Goal: Task Accomplishment & Management: Complete application form

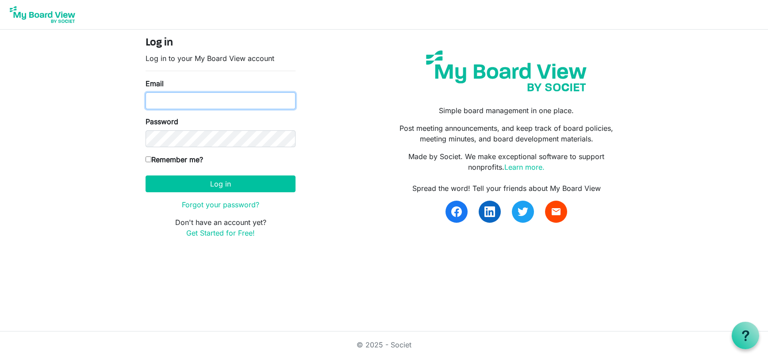
click at [183, 99] on input "Email" at bounding box center [221, 100] width 150 height 17
type input "austin.calhoun@saintpaul.edu"
click at [216, 235] on link "Get Started for Free!" at bounding box center [220, 233] width 69 height 9
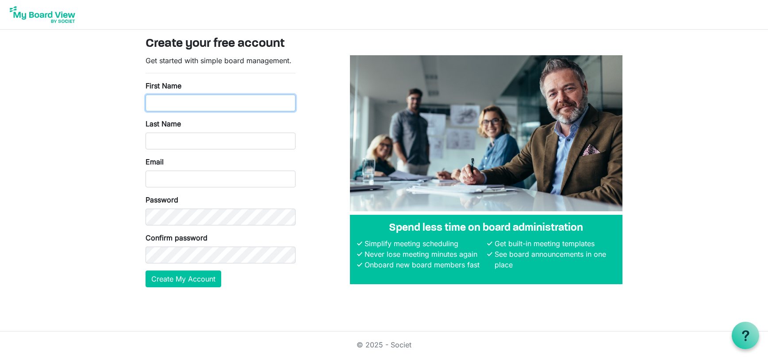
click at [191, 105] on input "First Name" at bounding box center [221, 103] width 150 height 17
type input "Austin"
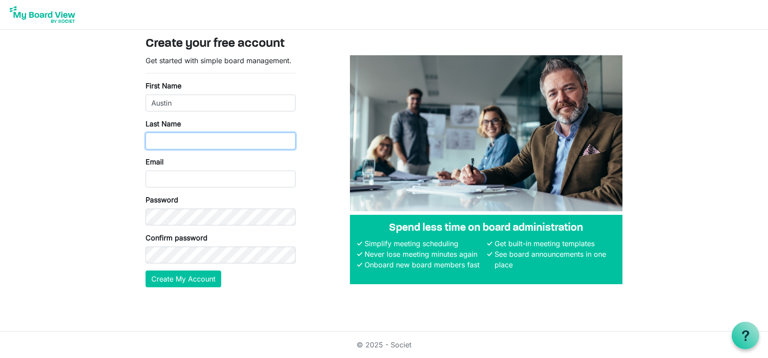
type input "Calhoun"
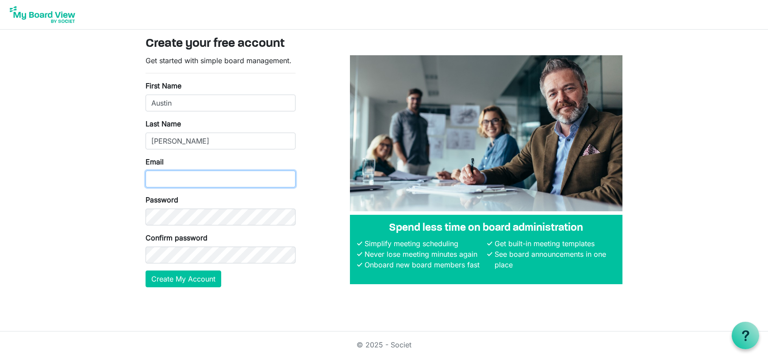
click at [185, 171] on input "Email" at bounding box center [221, 179] width 150 height 17
type input "austin.calhoun@saintpaul.edu"
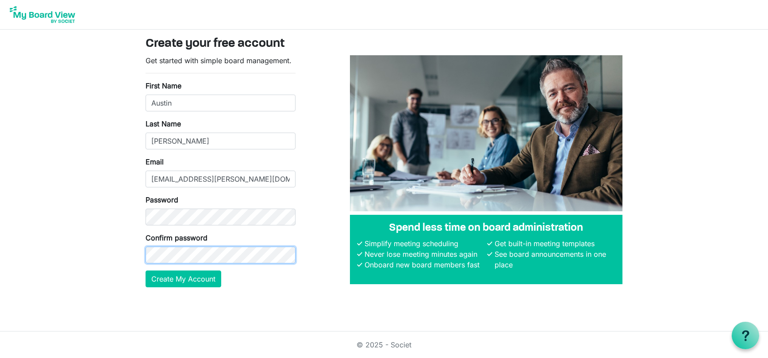
click at [146, 271] on button "Create My Account" at bounding box center [184, 279] width 76 height 17
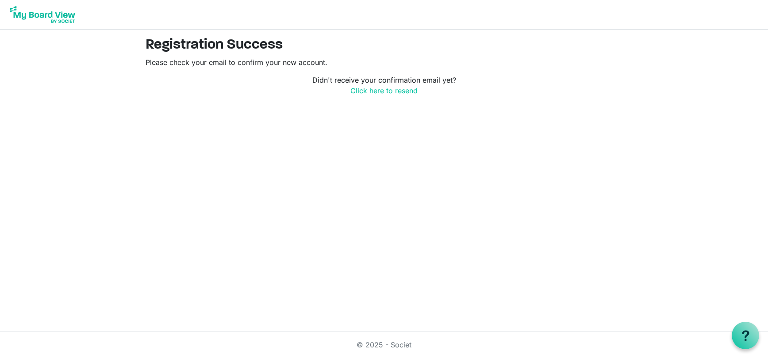
click at [45, 15] on img at bounding box center [42, 15] width 71 height 22
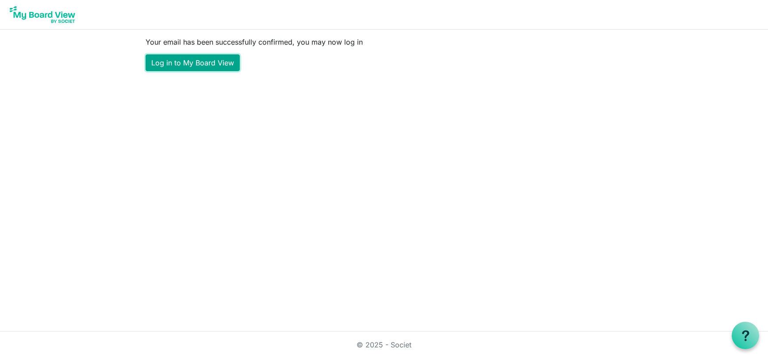
click at [203, 58] on link "Log in to My Board View" at bounding box center [193, 62] width 94 height 17
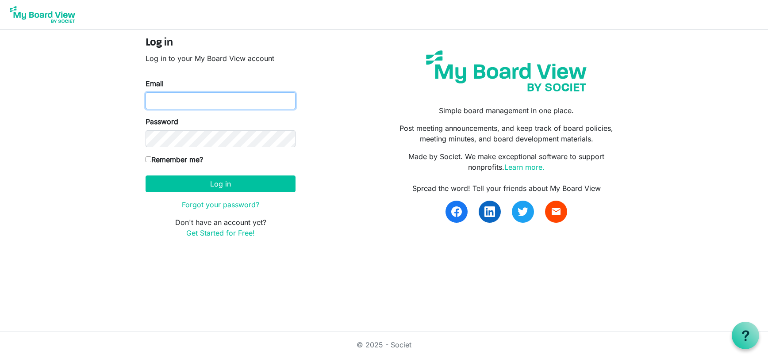
click at [187, 101] on input "Email" at bounding box center [221, 100] width 150 height 17
type input "austin.calhoun@saintpaul.edu"
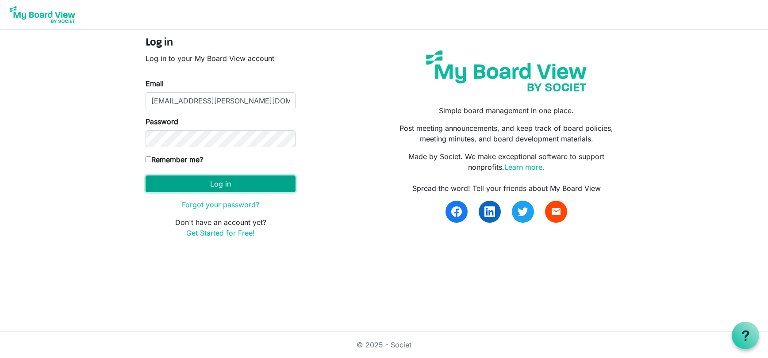
click at [204, 179] on button "Log in" at bounding box center [221, 184] width 150 height 17
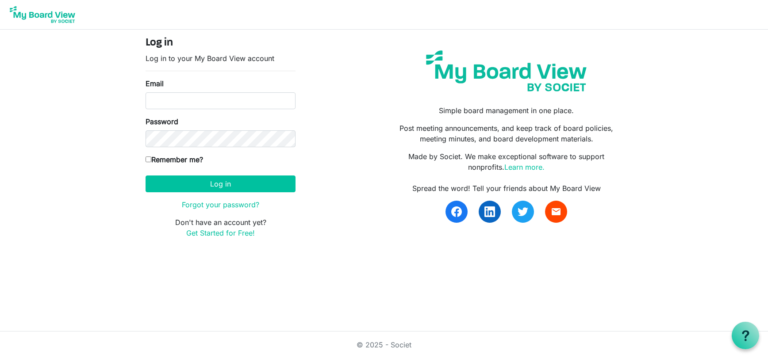
drag, startPoint x: 207, startPoint y: 115, endPoint x: 208, endPoint y: 101, distance: 13.7
click at [208, 102] on form "Log in Log in to your My Board View account Email Password Remember me? [GEOGRA…" at bounding box center [221, 138] width 150 height 202
click at [208, 101] on input "Email" at bounding box center [221, 100] width 150 height 17
type input "austin.calhoun@saintpaul.edu"
click at [146, 176] on button "Log in" at bounding box center [221, 184] width 150 height 17
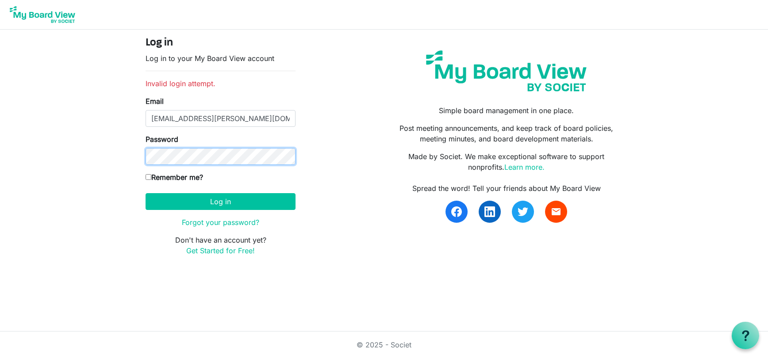
click at [146, 193] on button "Log in" at bounding box center [221, 201] width 150 height 17
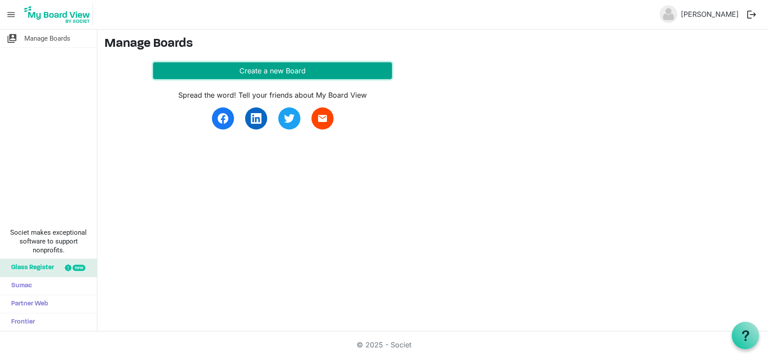
click at [254, 69] on button "Create a new Board" at bounding box center [272, 70] width 239 height 17
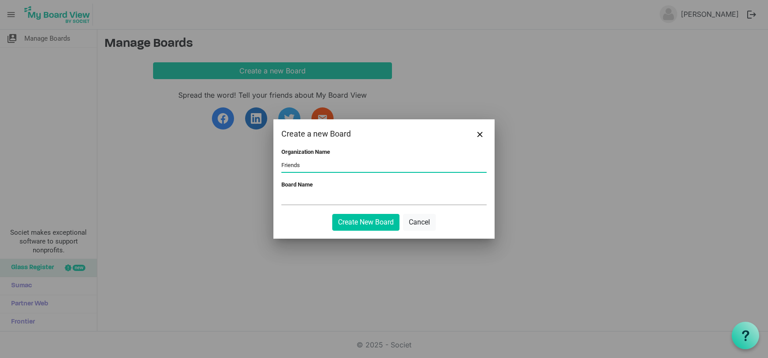
type input "Friends of Saint Paul College Foundation"
click at [301, 201] on input "Board Name" at bounding box center [383, 198] width 205 height 13
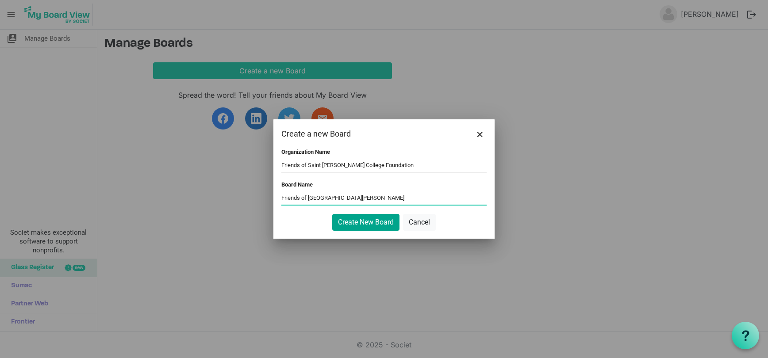
type input "Friends of [GEOGRAPHIC_DATA][PERSON_NAME]"
click at [362, 219] on button "Create New Board" at bounding box center [365, 222] width 67 height 17
click at [384, 196] on input "Friends of Saint Paul College" at bounding box center [383, 198] width 205 height 13
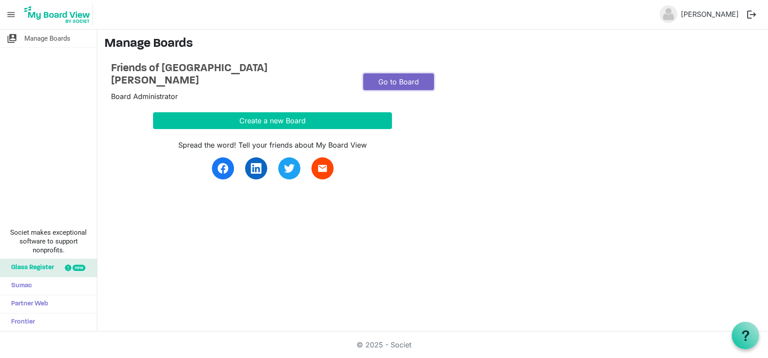
click at [382, 77] on link "Go to Board" at bounding box center [398, 81] width 71 height 17
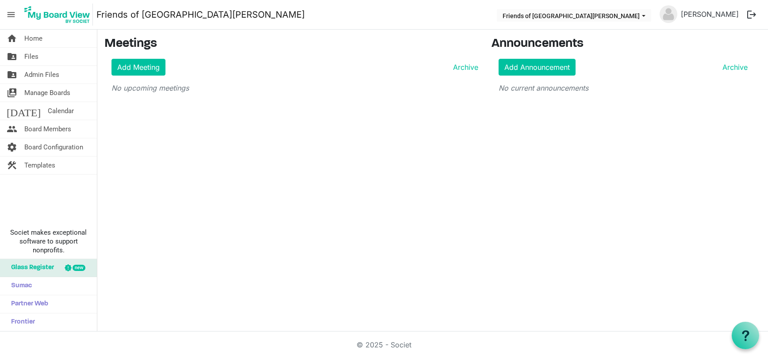
click at [510, 108] on div "home Home folder_shared Files folder_shared Admin Files switch_account Manage B…" at bounding box center [384, 181] width 768 height 302
click at [143, 66] on link "Add Meeting" at bounding box center [138, 67] width 54 height 17
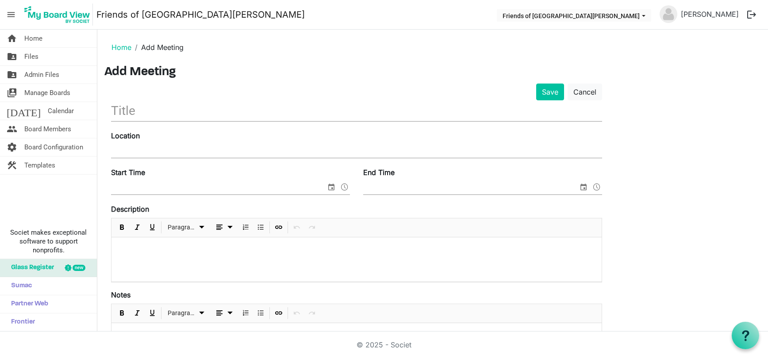
scroll to position [15, 0]
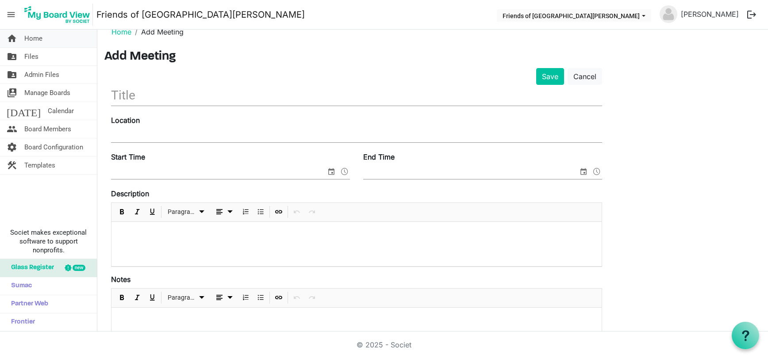
click at [32, 31] on span "Home" at bounding box center [33, 39] width 18 height 18
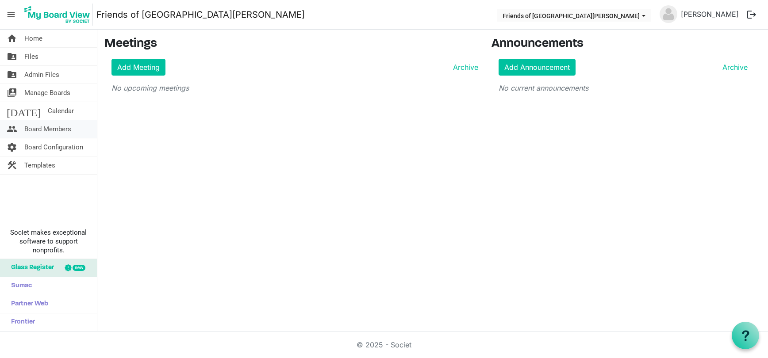
click at [54, 127] on span "Board Members" at bounding box center [47, 129] width 47 height 18
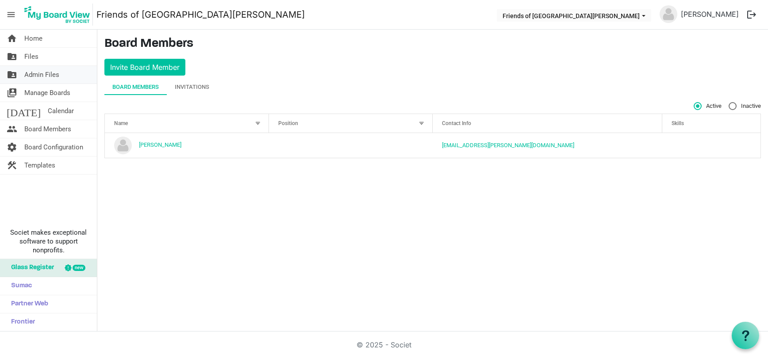
click at [46, 71] on span "Admin Files" at bounding box center [41, 75] width 35 height 18
